Goal: Information Seeking & Learning: Find specific fact

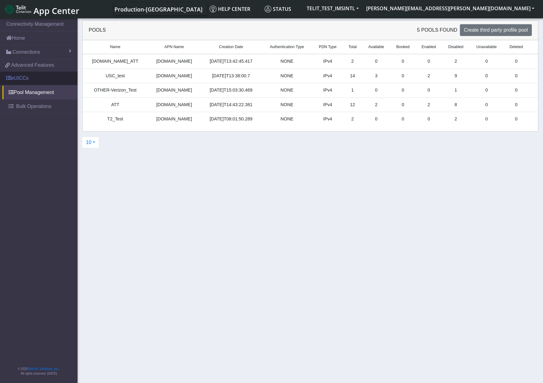
click at [11, 80] on span at bounding box center [8, 77] width 5 height 5
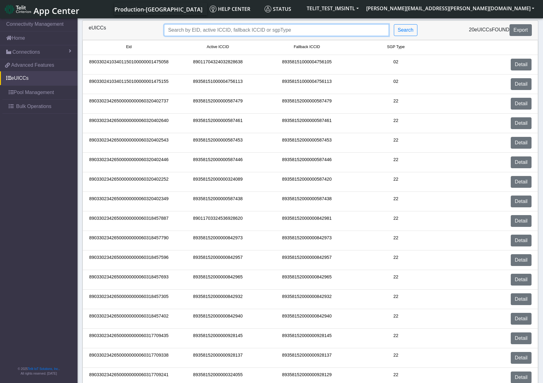
click at [191, 29] on input "Search..." at bounding box center [276, 30] width 225 height 12
paste input "89033024103401150100000001475155"
type input "89033024103401150100000001475155"
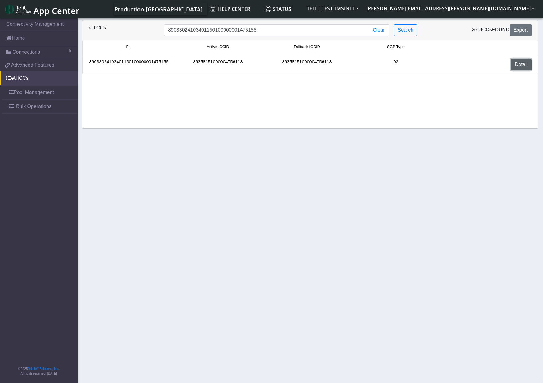
click at [511, 65] on link "Detail" at bounding box center [521, 65] width 21 height 12
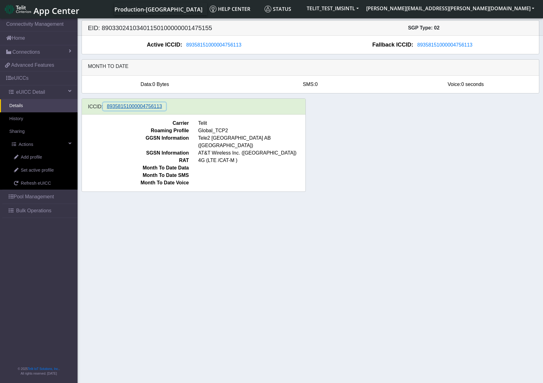
click at [143, 107] on span "89358151000004756113" at bounding box center [134, 106] width 55 height 5
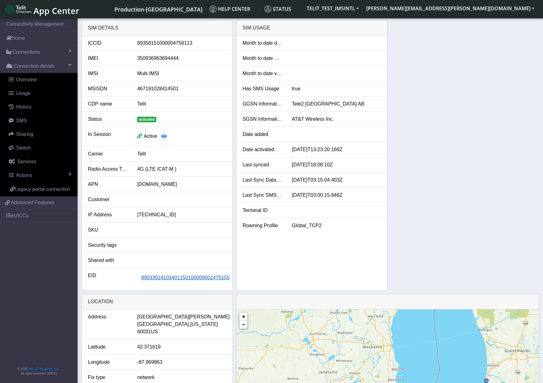
drag, startPoint x: 230, startPoint y: 278, endPoint x: 168, endPoint y: 280, distance: 62.1
click at [168, 280] on button "89033024103401150100000001475155" at bounding box center [185, 278] width 96 height 12
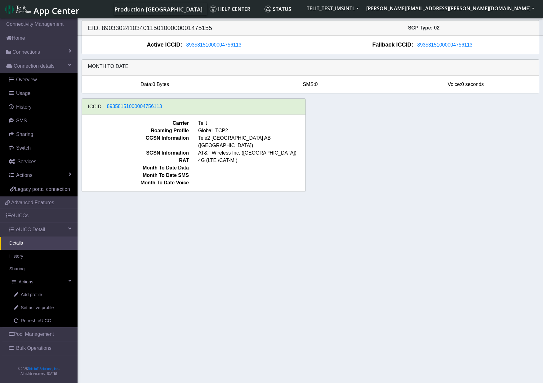
click at [191, 28] on h5 "EID: 89033024103401150100000001475155" at bounding box center [196, 27] width 227 height 7
copy h5 "89033024103401150100000001475155"
click at [153, 107] on span "89358151000004756113" at bounding box center [134, 106] width 55 height 5
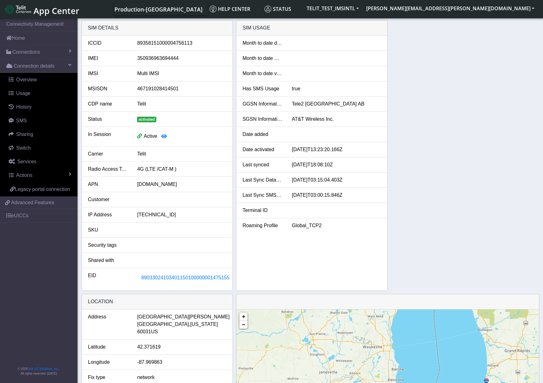
click at [181, 44] on div "89358151000004756113" at bounding box center [181, 42] width 99 height 7
copy div "89358151000004756113"
drag, startPoint x: 179, startPoint y: 88, endPoint x: 137, endPoint y: 92, distance: 42.1
click at [137, 92] on div "467191028414501" at bounding box center [181, 88] width 99 height 7
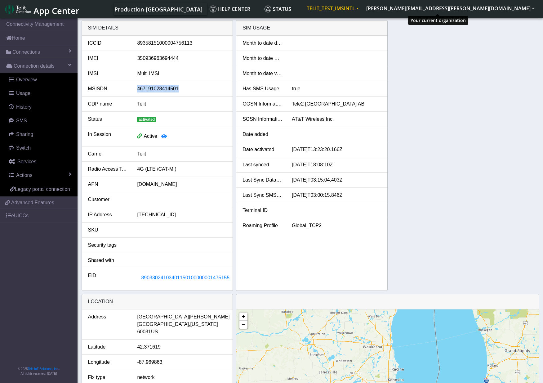
copy div "467191028414501"
click at [484, 38] on div "SIM details ICCID 89358151000004756113 IMEI 350936963694444 IMSI Multi IMSI MSI…" at bounding box center [311, 155] width 458 height 270
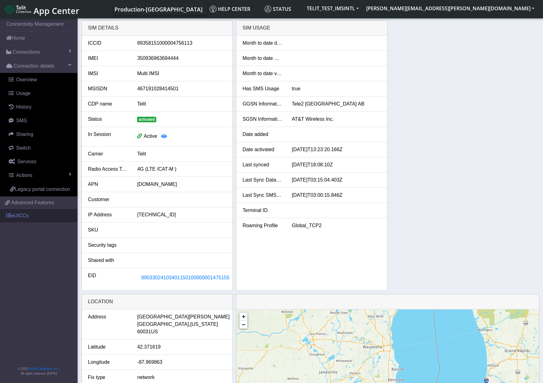
click at [21, 215] on link "eUICCs" at bounding box center [39, 216] width 78 height 14
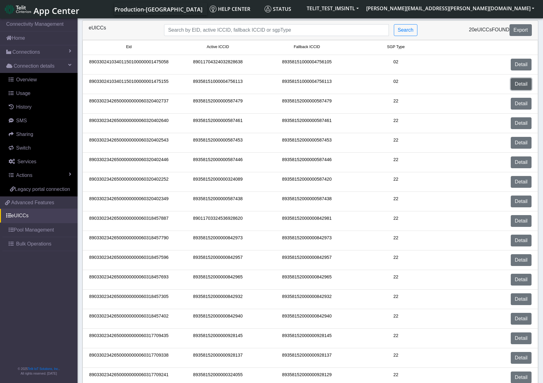
click at [524, 87] on link "Detail" at bounding box center [521, 84] width 21 height 12
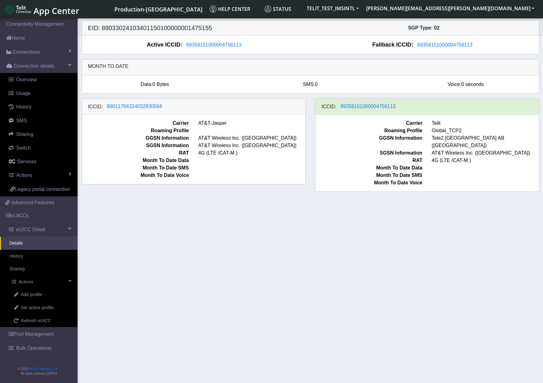
click at [411, 268] on section "Connectivity Management Home Connections List Map Connection details Overview U…" at bounding box center [271, 201] width 543 height 368
click at [340, 257] on section "Connectivity Management Home Connections List Map Connection details Overview U…" at bounding box center [271, 201] width 543 height 368
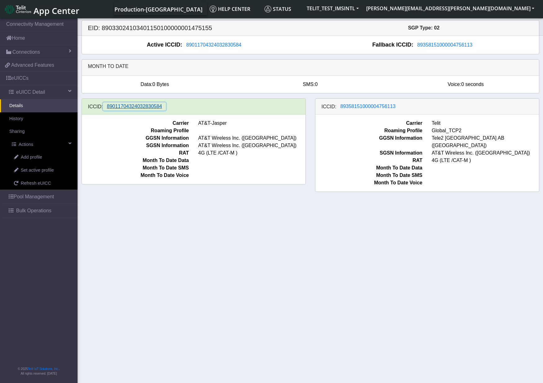
click at [132, 106] on span "89011704324032830584" at bounding box center [134, 106] width 55 height 5
